Goal: Information Seeking & Learning: Compare options

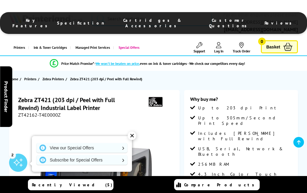
scroll to position [584, 0]
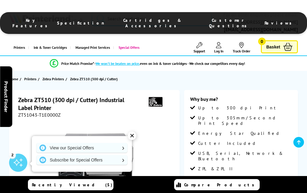
scroll to position [648, 0]
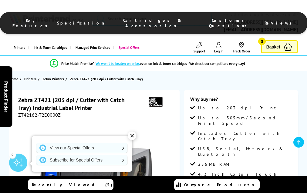
scroll to position [584, 0]
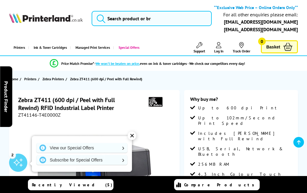
scroll to position [619, 0]
